Goal: Task Accomplishment & Management: Manage account settings

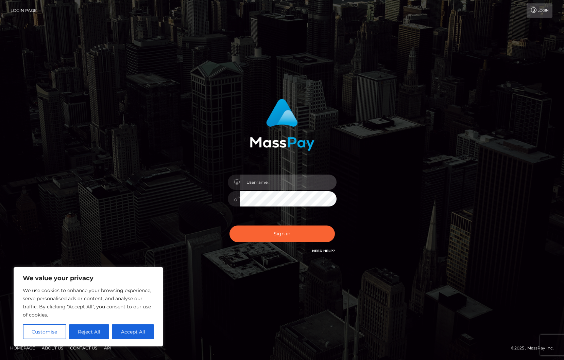
click at [287, 184] on input "text" at bounding box center [288, 182] width 97 height 15
type input "ollieAN.fanvue"
click at [268, 185] on input "text" at bounding box center [288, 182] width 97 height 15
type input "ollieAN.fanvue"
